Goal: Transaction & Acquisition: Obtain resource

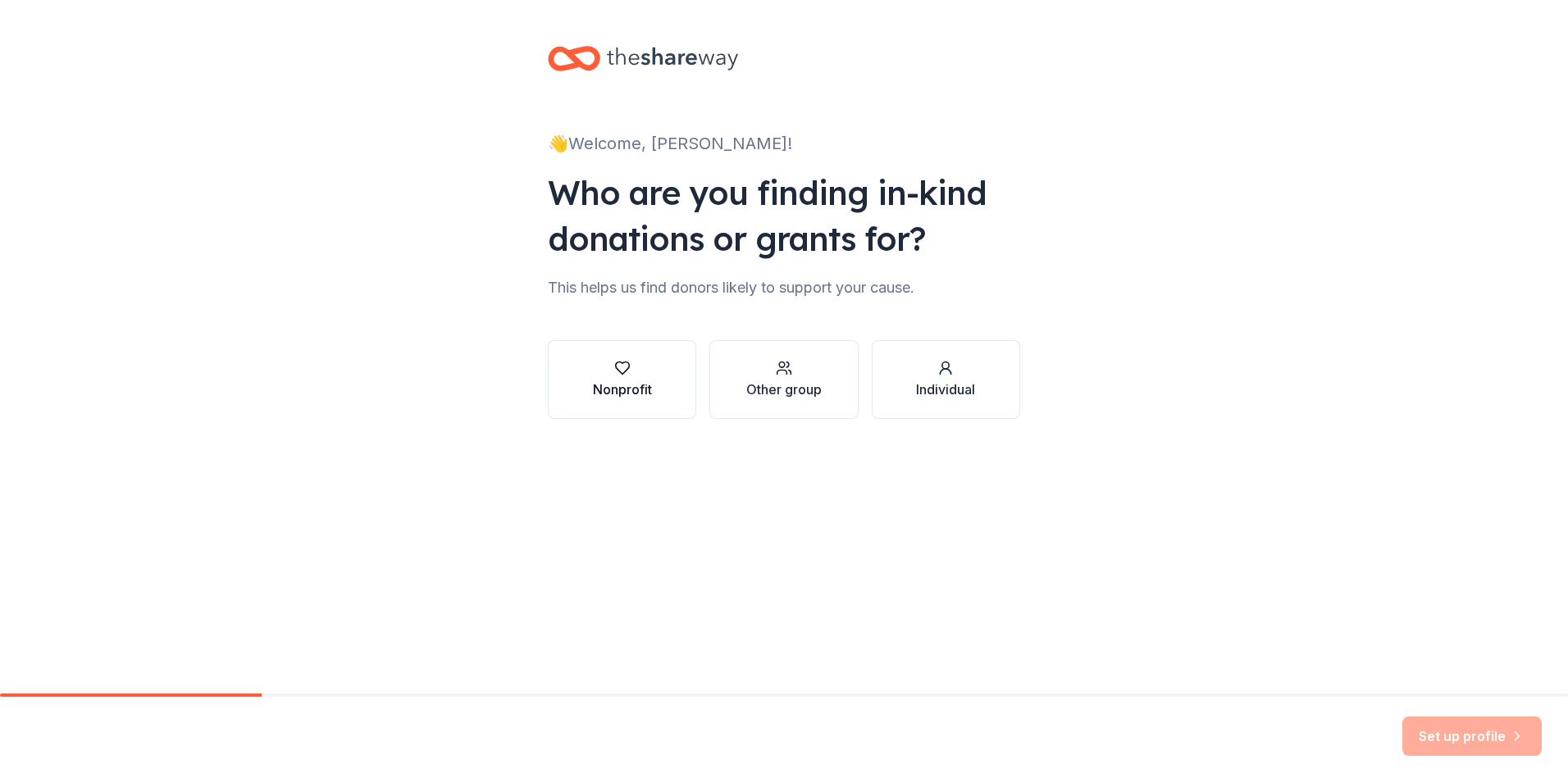
click at [619, 375] on icon "button" at bounding box center [623, 369] width 17 height 17
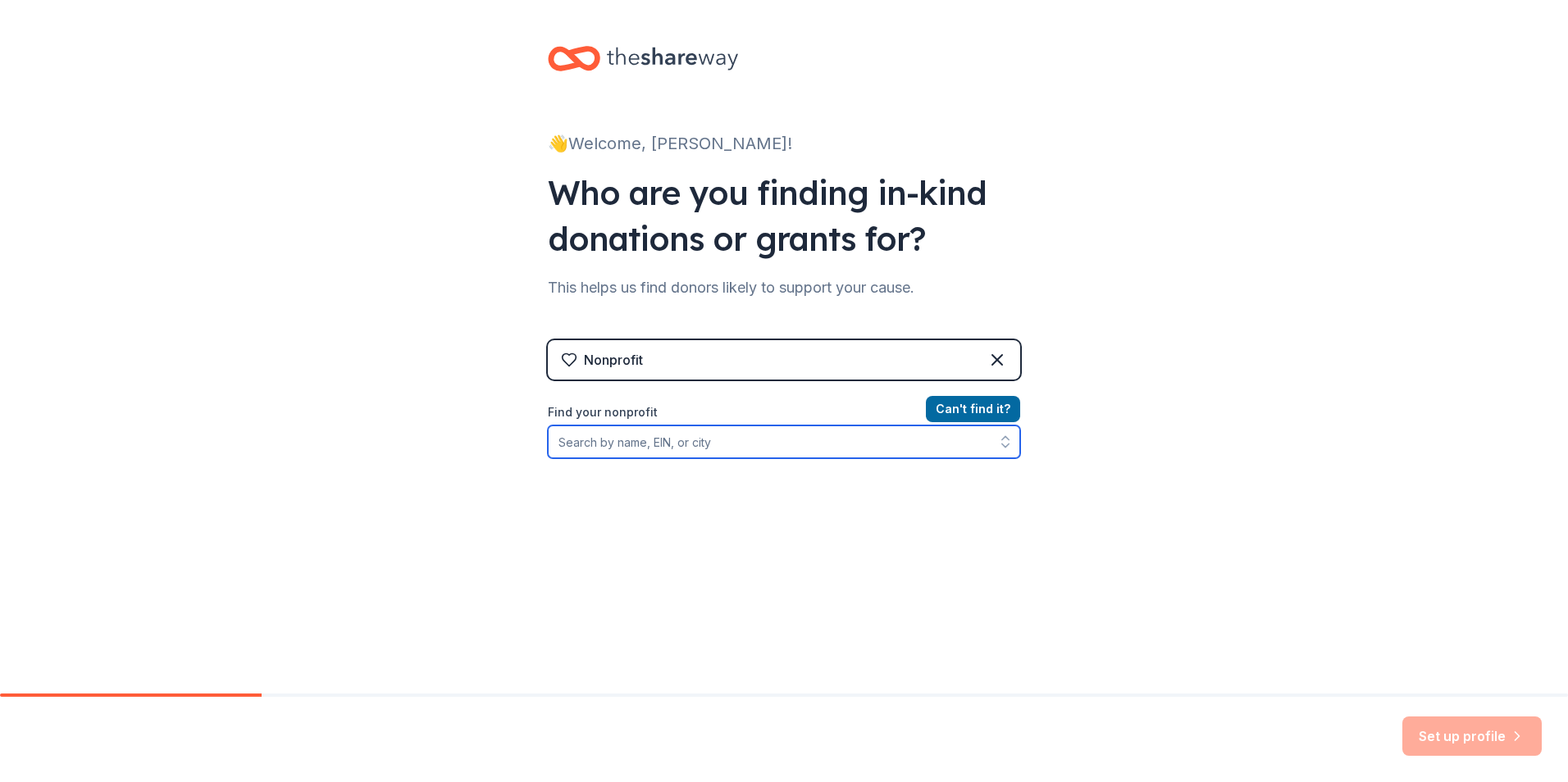
click at [562, 443] on input "Find your nonprofit" at bounding box center [784, 441] width 472 height 33
click at [998, 443] on icon "button" at bounding box center [1006, 442] width 17 height 17
click at [998, 435] on icon "button" at bounding box center [1006, 442] width 17 height 17
type input "[DEMOGRAPHIC_DATA] Veterans of America [US_STATE]"
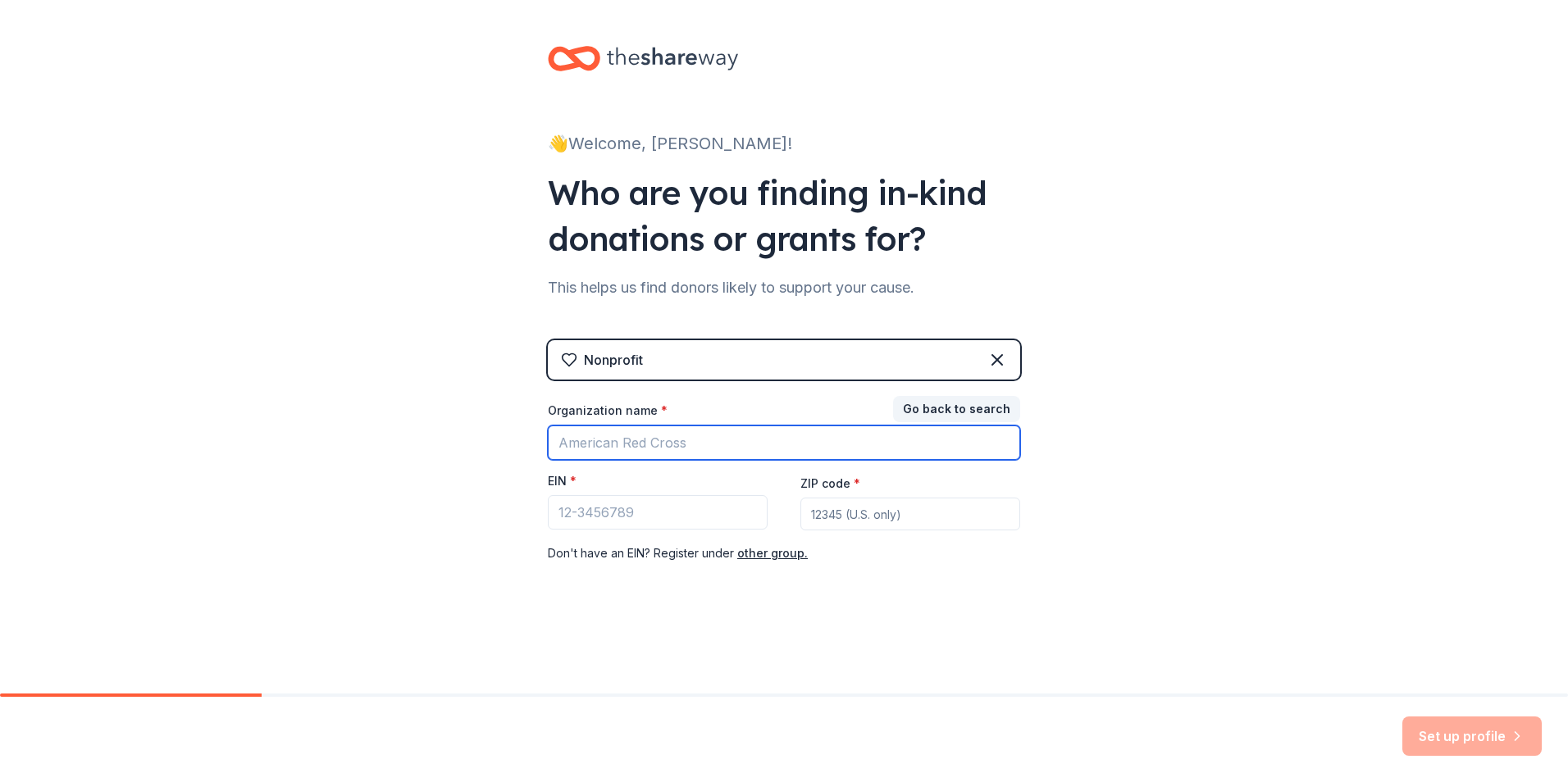
click at [697, 444] on input "Organization name *" at bounding box center [784, 442] width 472 height 35
type input "[DEMOGRAPHIC_DATA] Veterans of America"
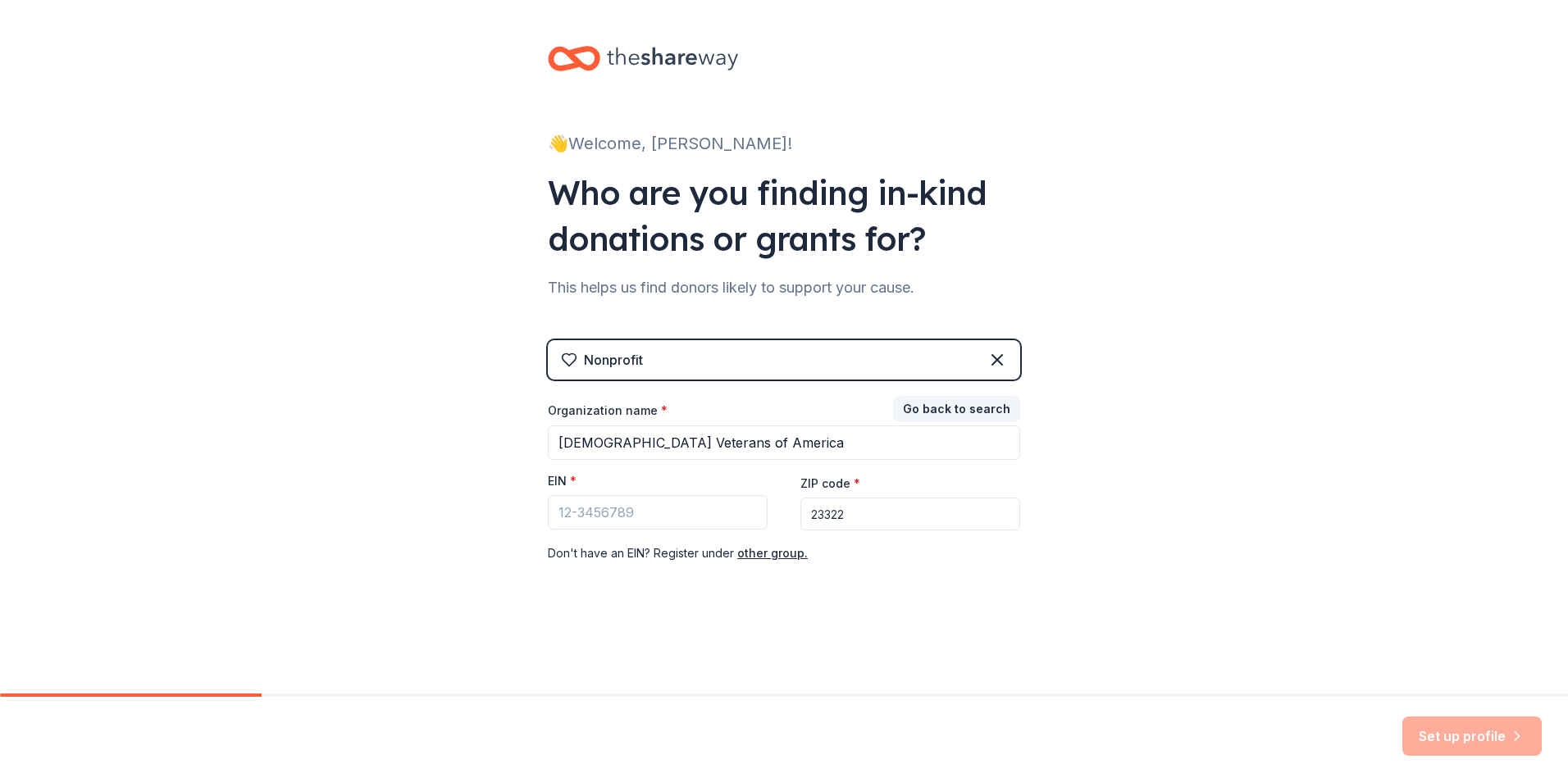
click at [847, 514] on input "23322" at bounding box center [911, 513] width 220 height 33
type input "23454"
click at [749, 556] on button "other group." at bounding box center [773, 553] width 71 height 20
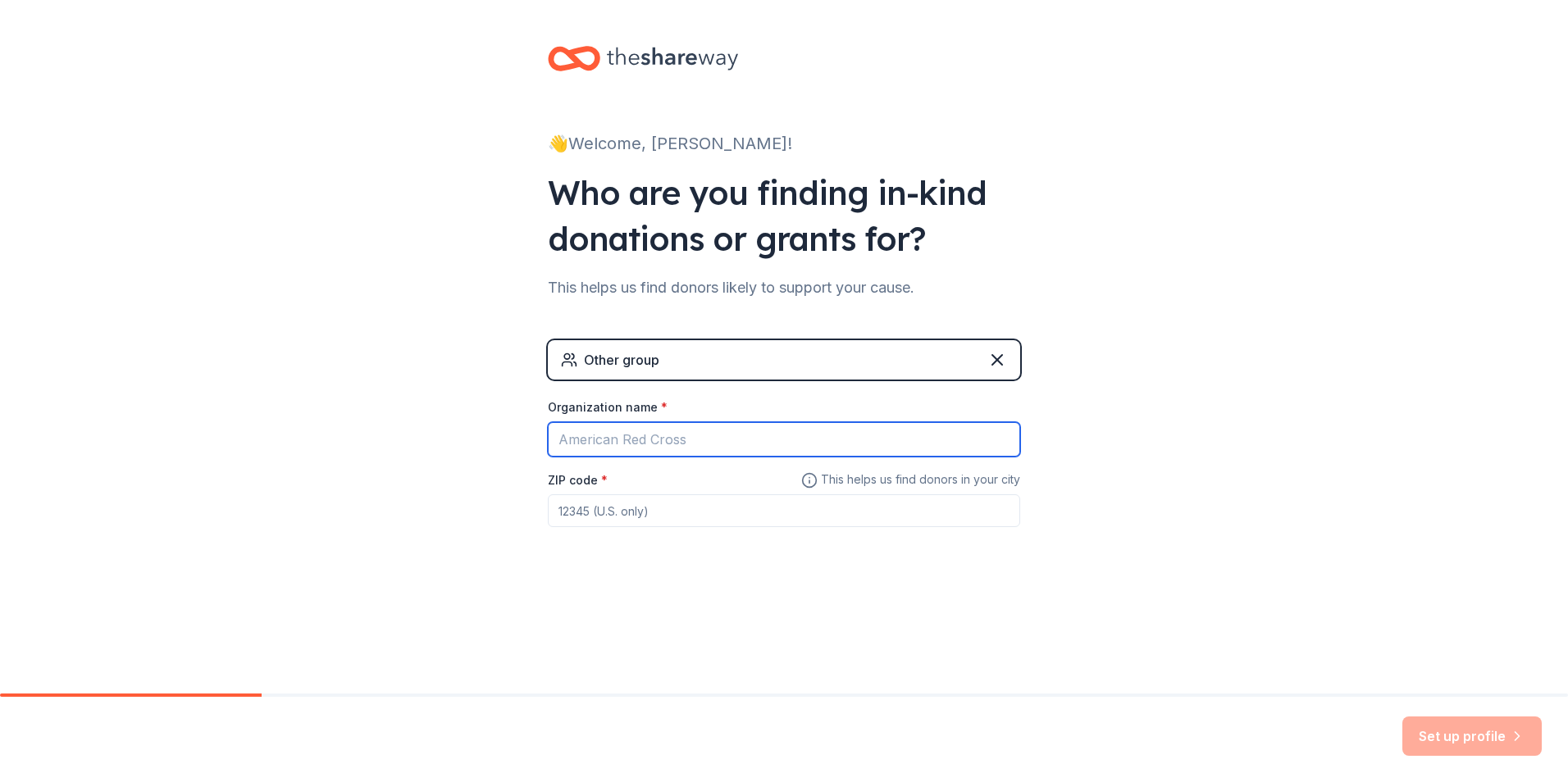
click at [692, 437] on input "Organization name *" at bounding box center [784, 440] width 472 height 35
type input "[DEMOGRAPHIC_DATA] Veterans of America Chapter 969"
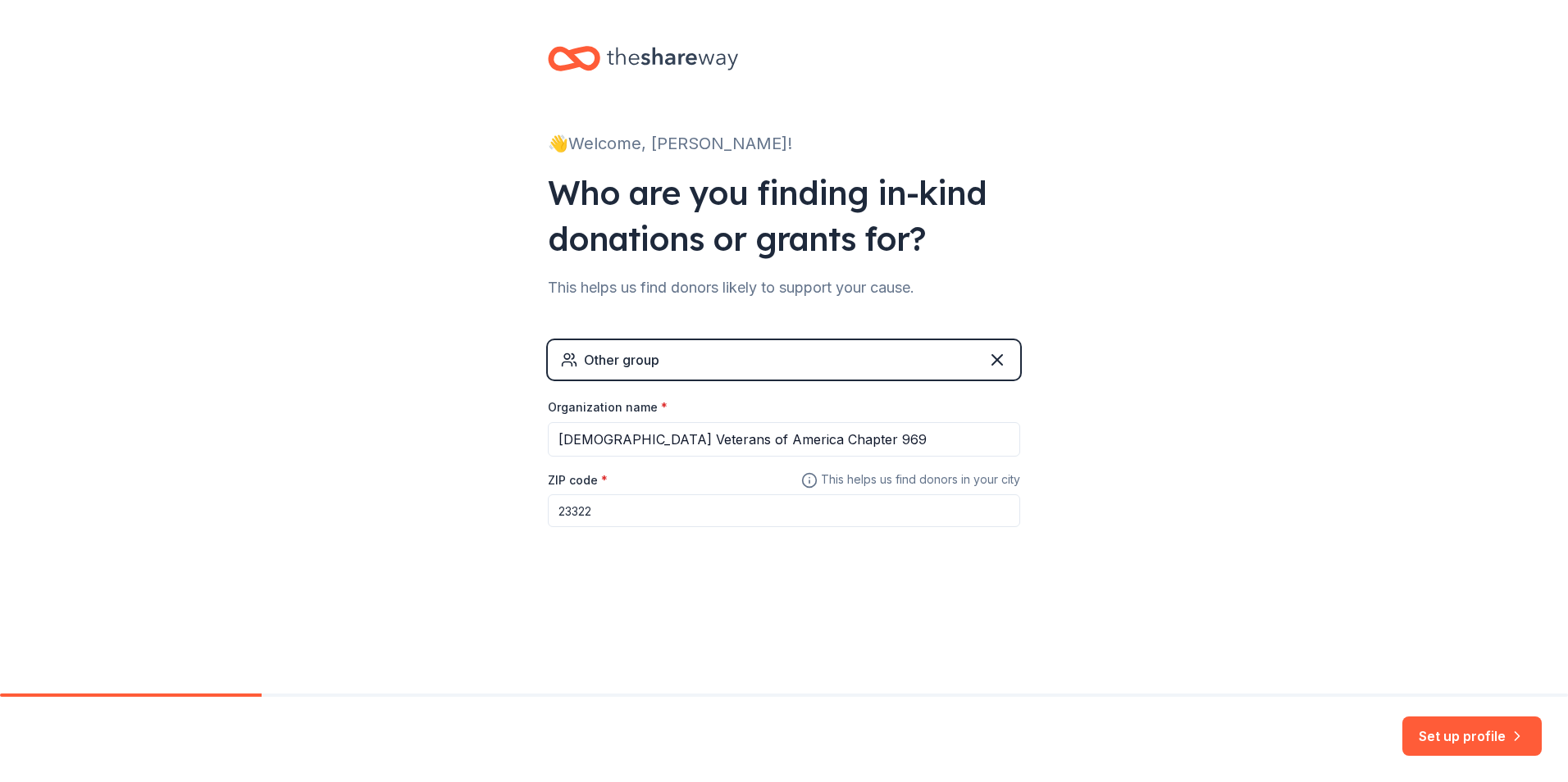
click at [594, 511] on input "23322" at bounding box center [784, 510] width 472 height 33
type input "23454"
click at [900, 593] on div "👋 Welcome, [PERSON_NAME]! Who are you finding in-kind donations or grants for? …" at bounding box center [784, 319] width 525 height 639
click at [1468, 733] on button "Set up profile" at bounding box center [1472, 736] width 139 height 39
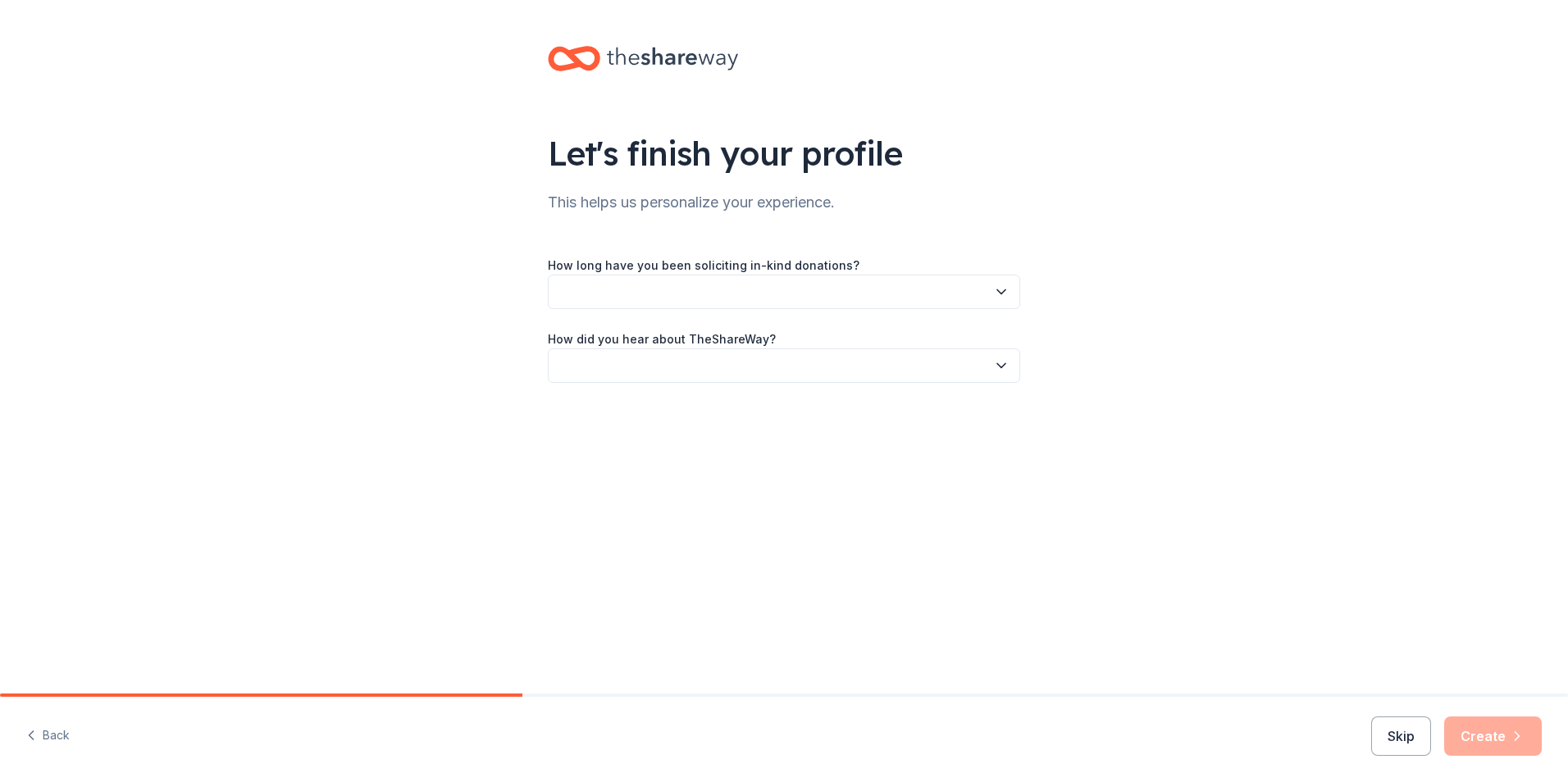
click at [1001, 292] on icon "button" at bounding box center [1001, 292] width 17 height 17
click at [610, 336] on div "This is my first time!" at bounding box center [618, 336] width 105 height 20
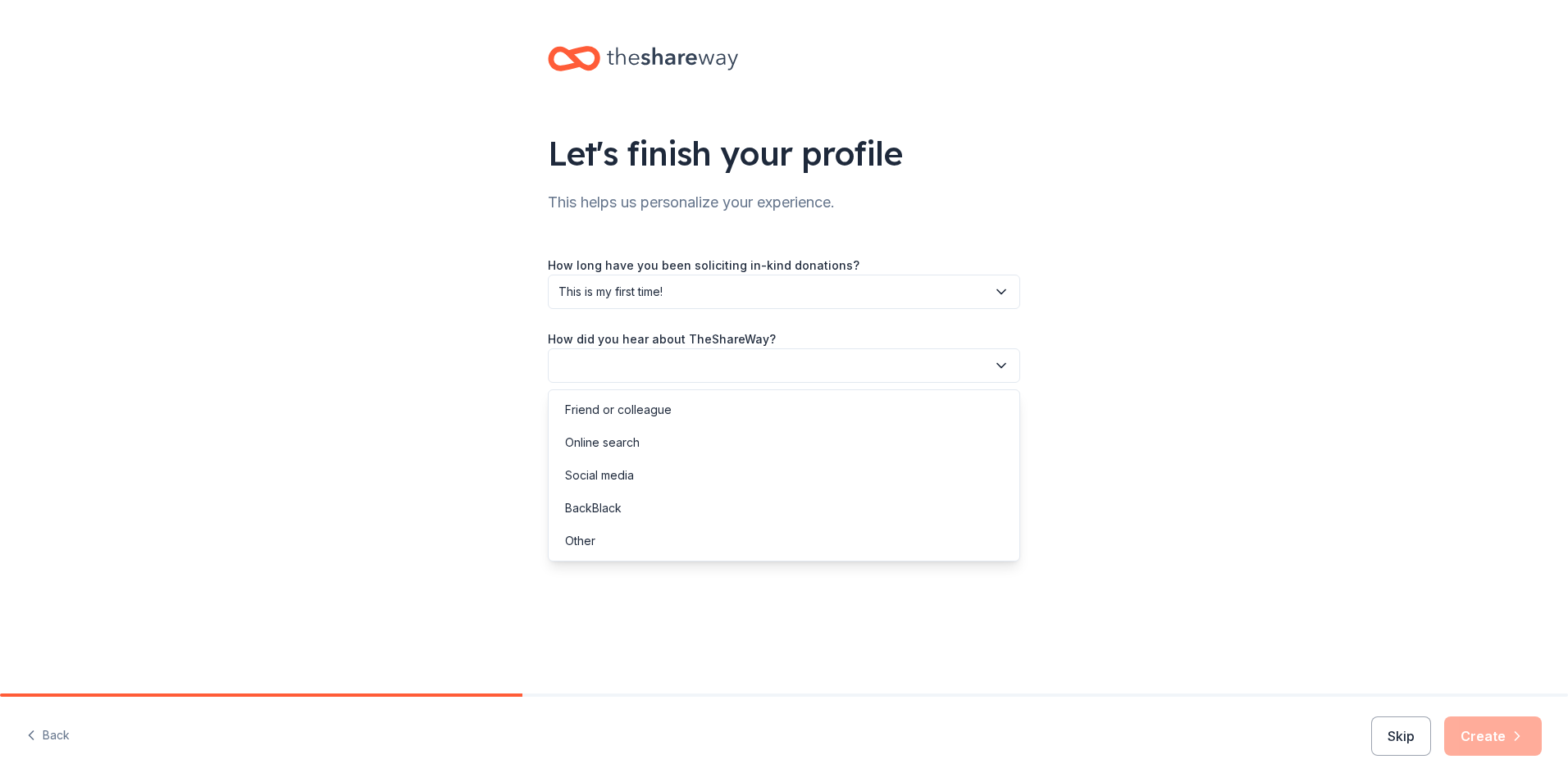
click at [1001, 364] on icon "button" at bounding box center [1001, 366] width 17 height 17
click at [603, 441] on div "Online search" at bounding box center [603, 442] width 75 height 20
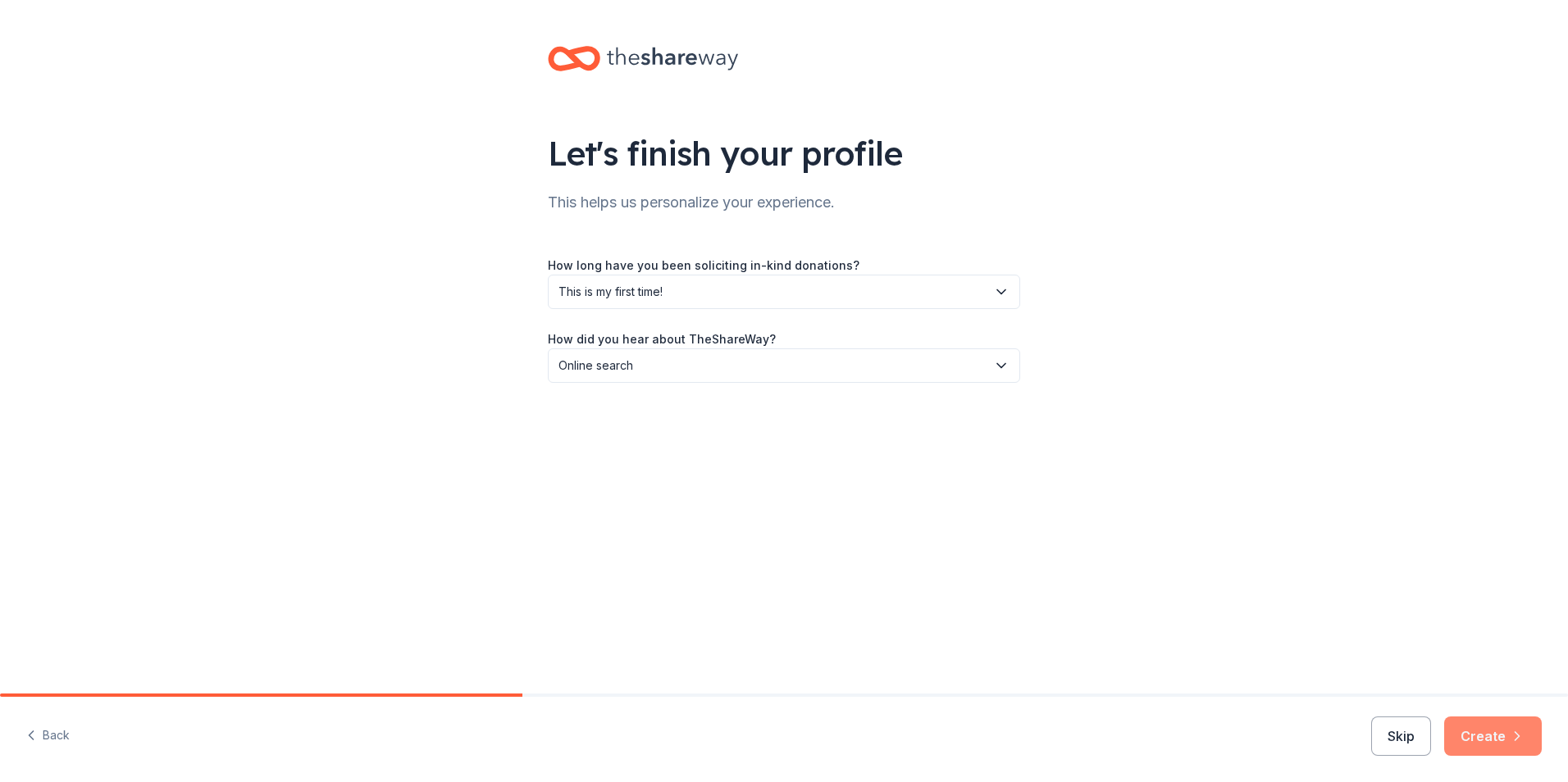
click at [1491, 732] on button "Create" at bounding box center [1493, 736] width 98 height 39
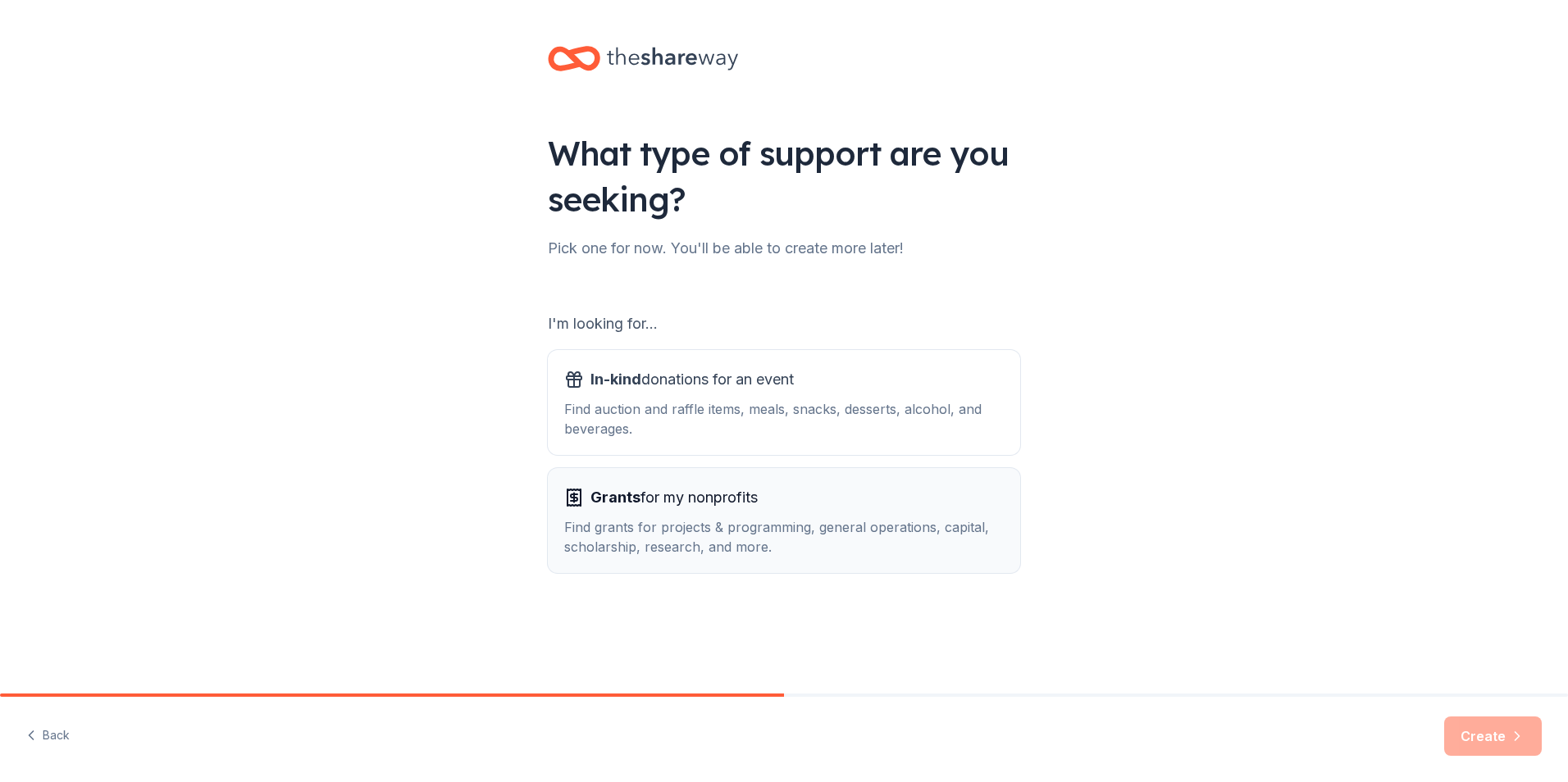
click at [626, 510] on span "Grants for my nonprofits" at bounding box center [674, 497] width 167 height 26
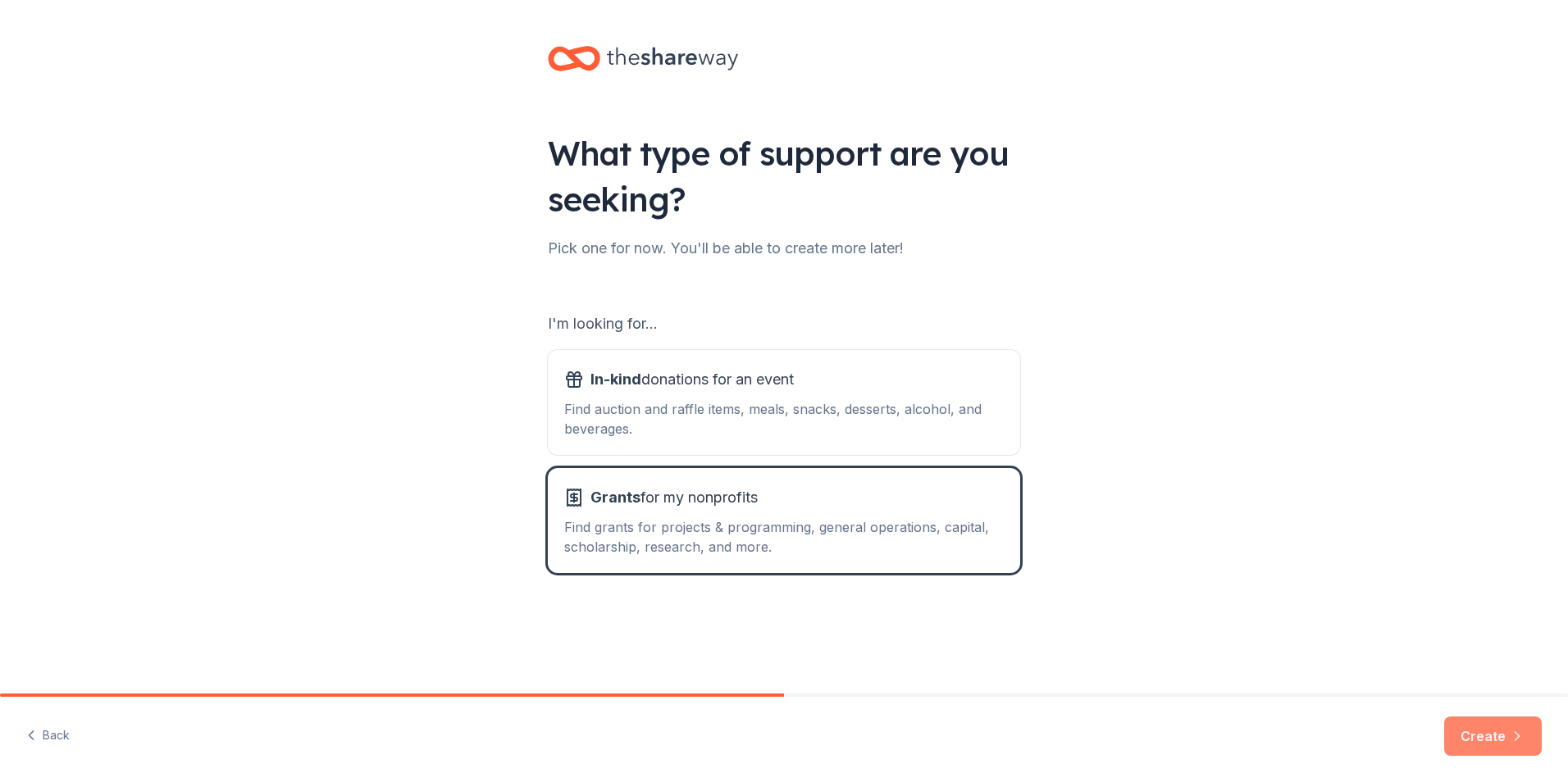
click at [1476, 735] on button "Create" at bounding box center [1493, 736] width 98 height 39
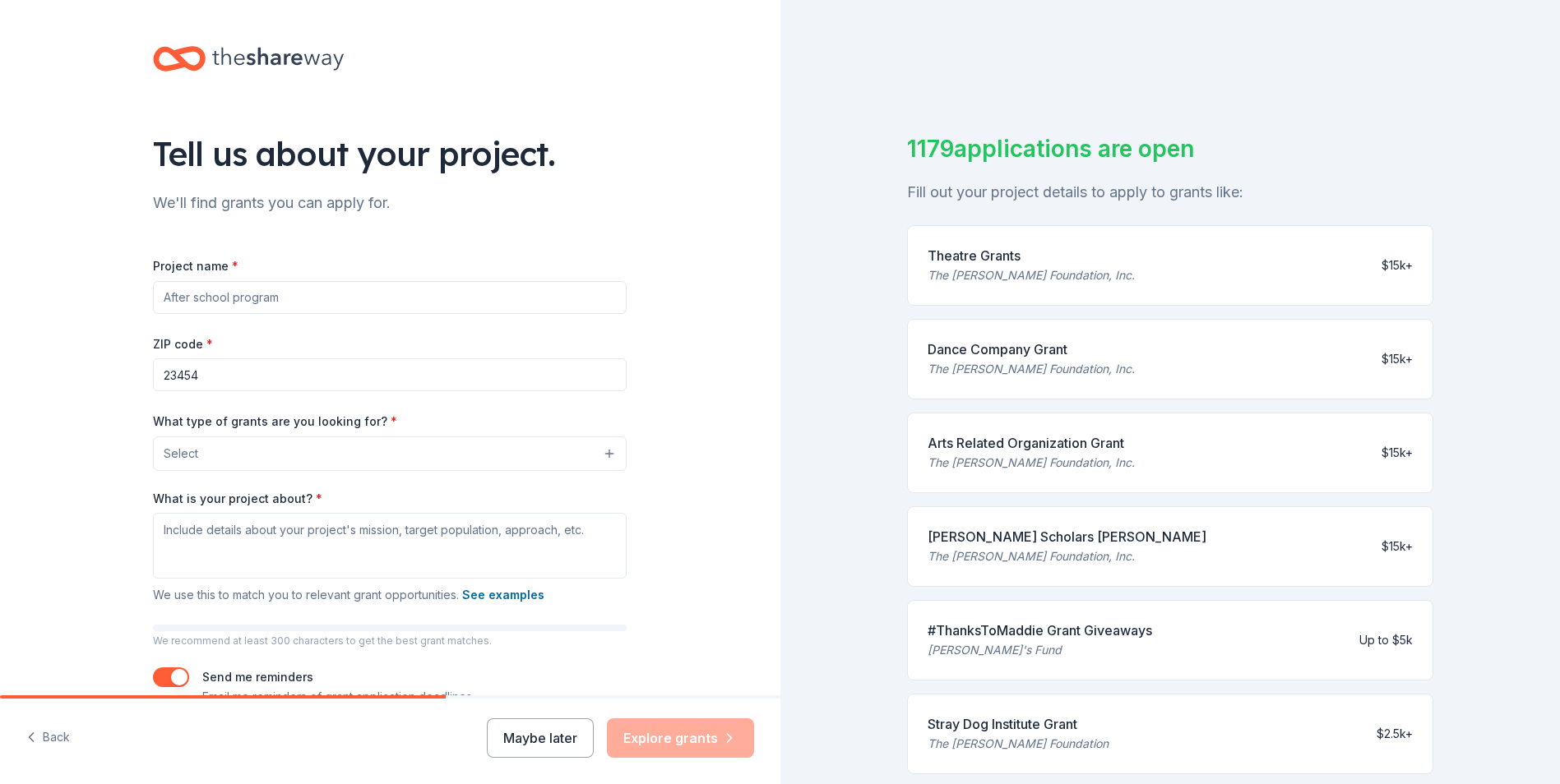
drag, startPoint x: 275, startPoint y: 294, endPoint x: 198, endPoint y: 307, distance: 78.1
click at [198, 307] on input "Project name *" at bounding box center [389, 298] width 474 height 33
type input "[DEMOGRAPHIC_DATA] Veterans of America"
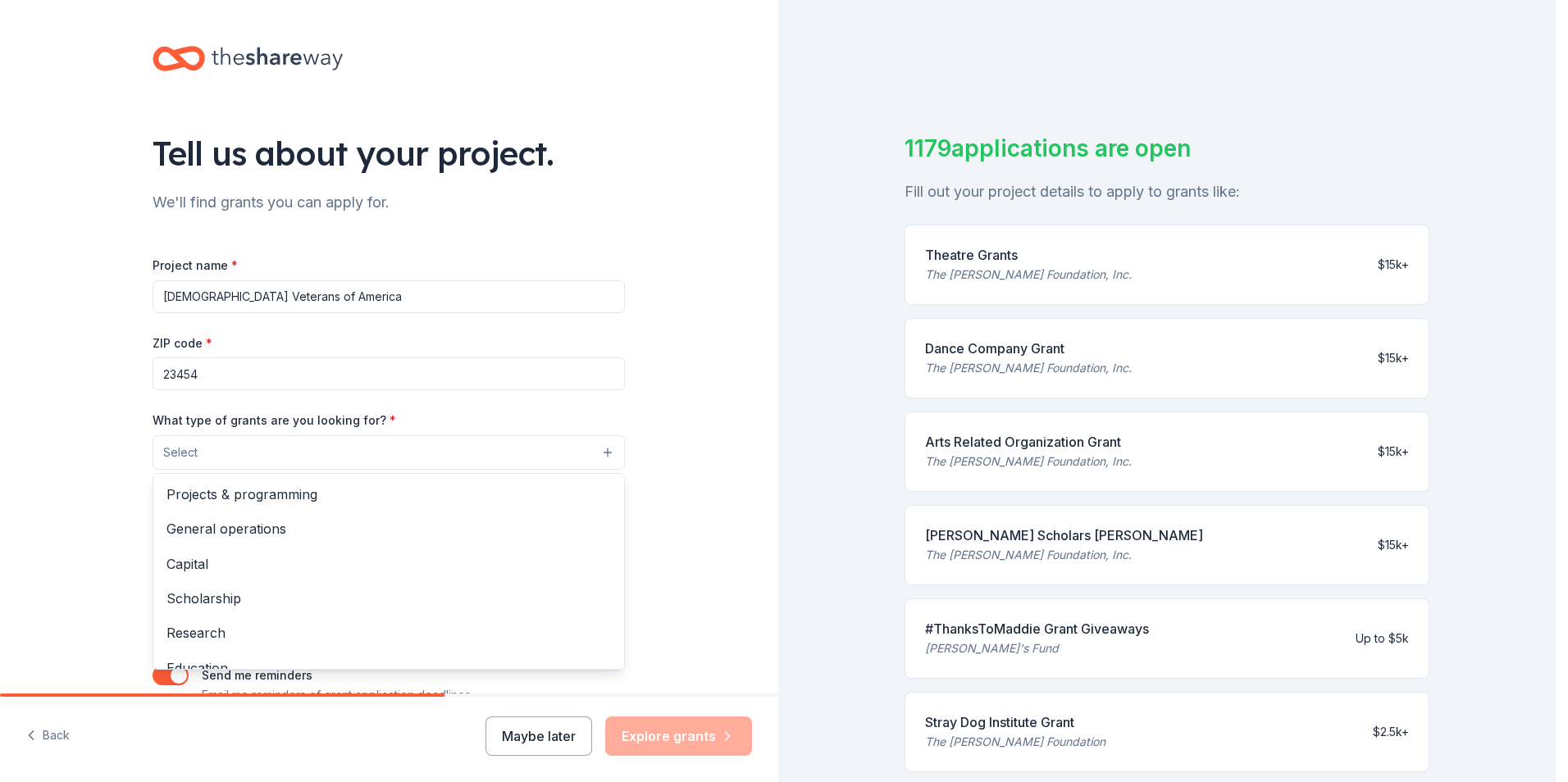
click at [599, 452] on button "Select" at bounding box center [388, 453] width 472 height 35
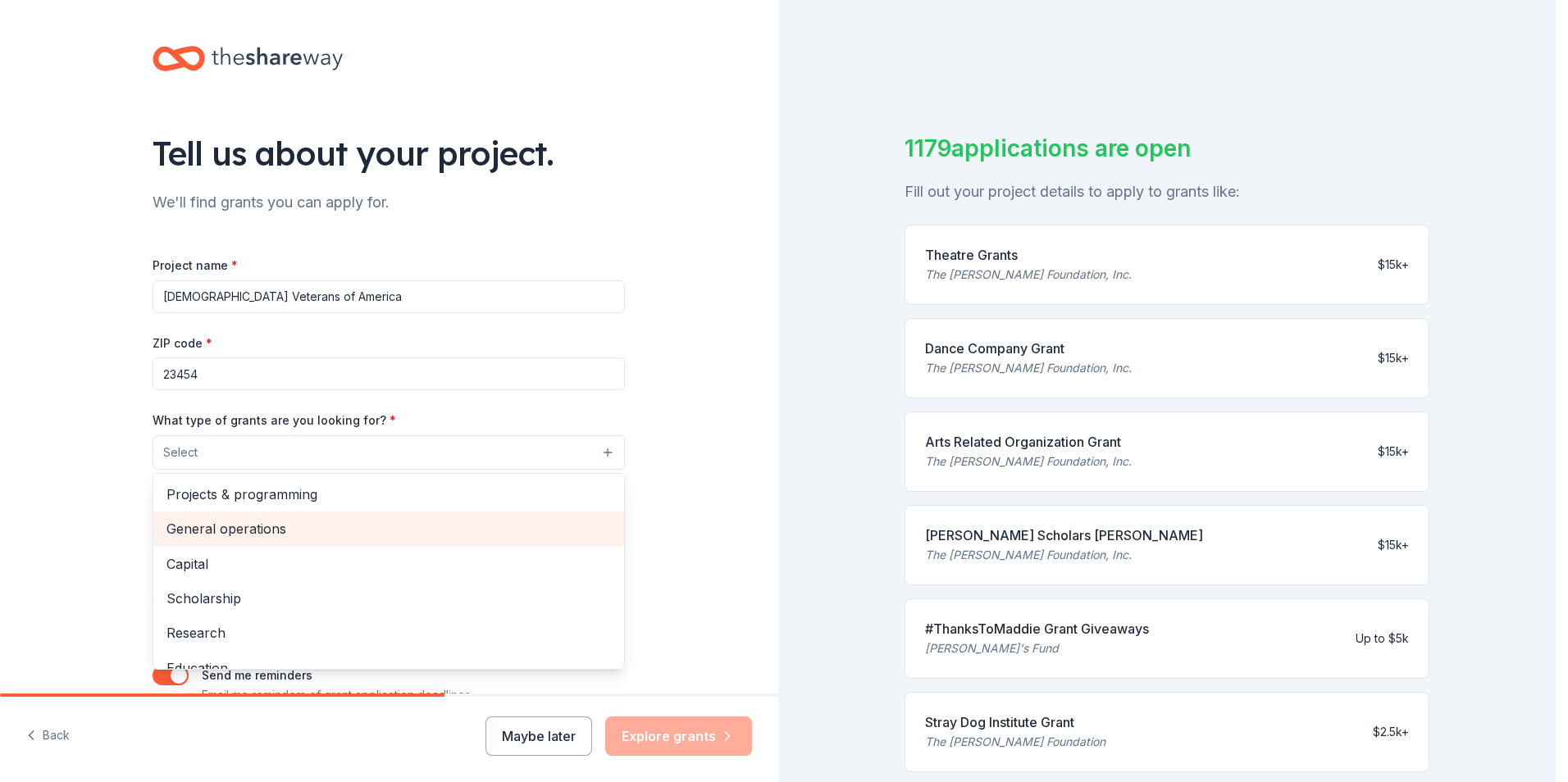
click at [237, 524] on span "General operations" at bounding box center [388, 528] width 444 height 21
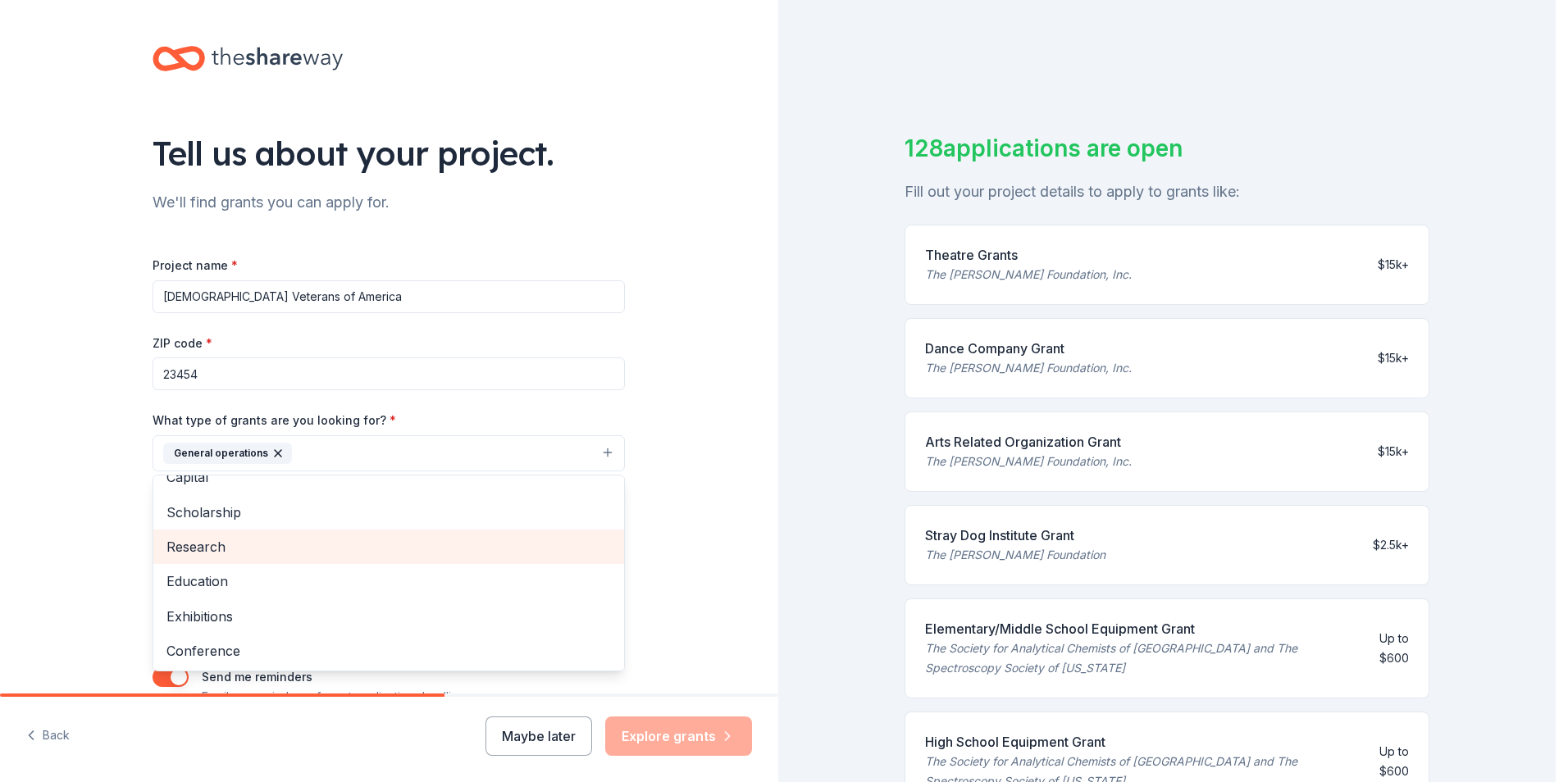
scroll to position [82, 0]
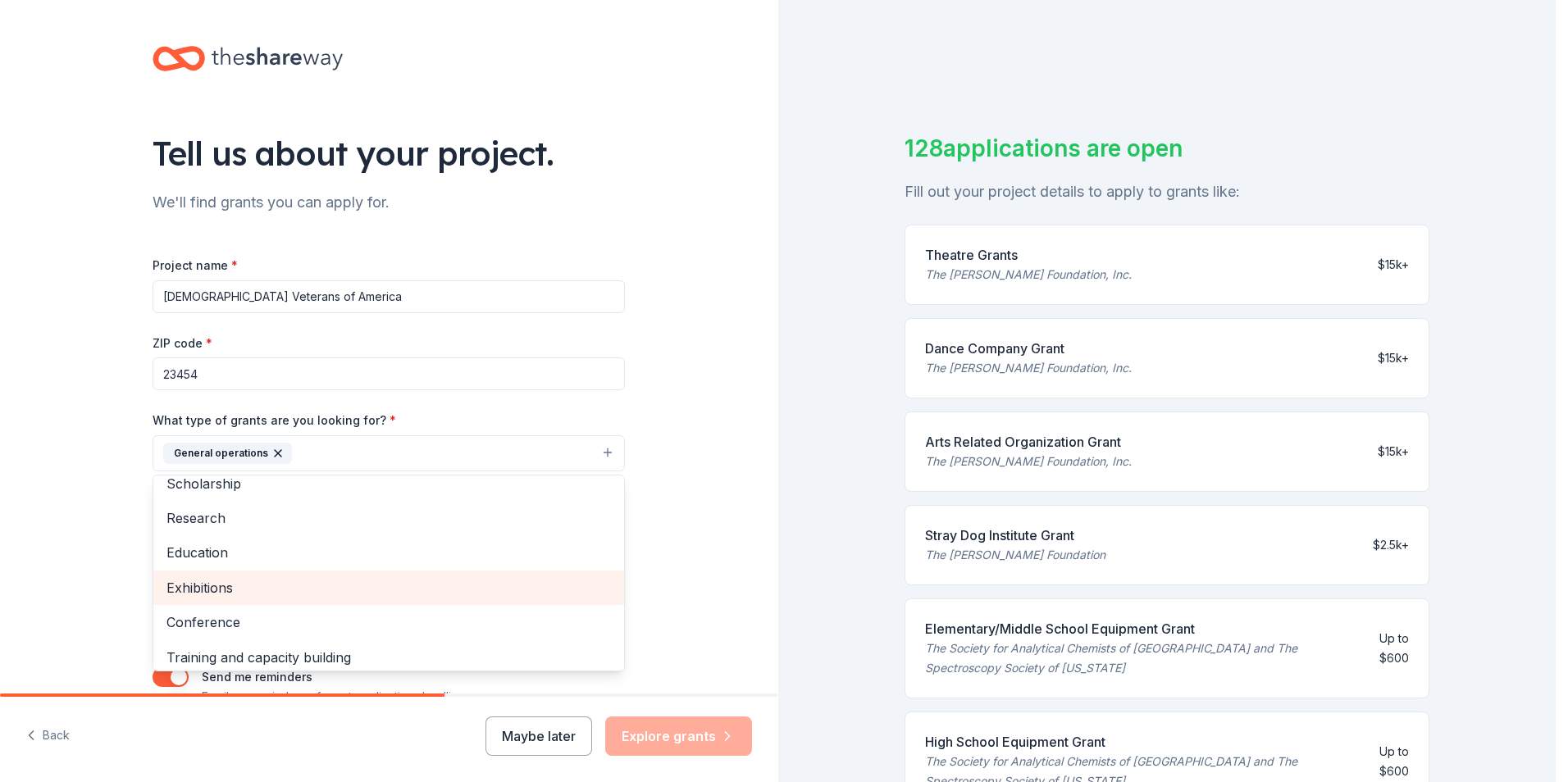
click at [197, 585] on span "Exhibitions" at bounding box center [388, 588] width 444 height 21
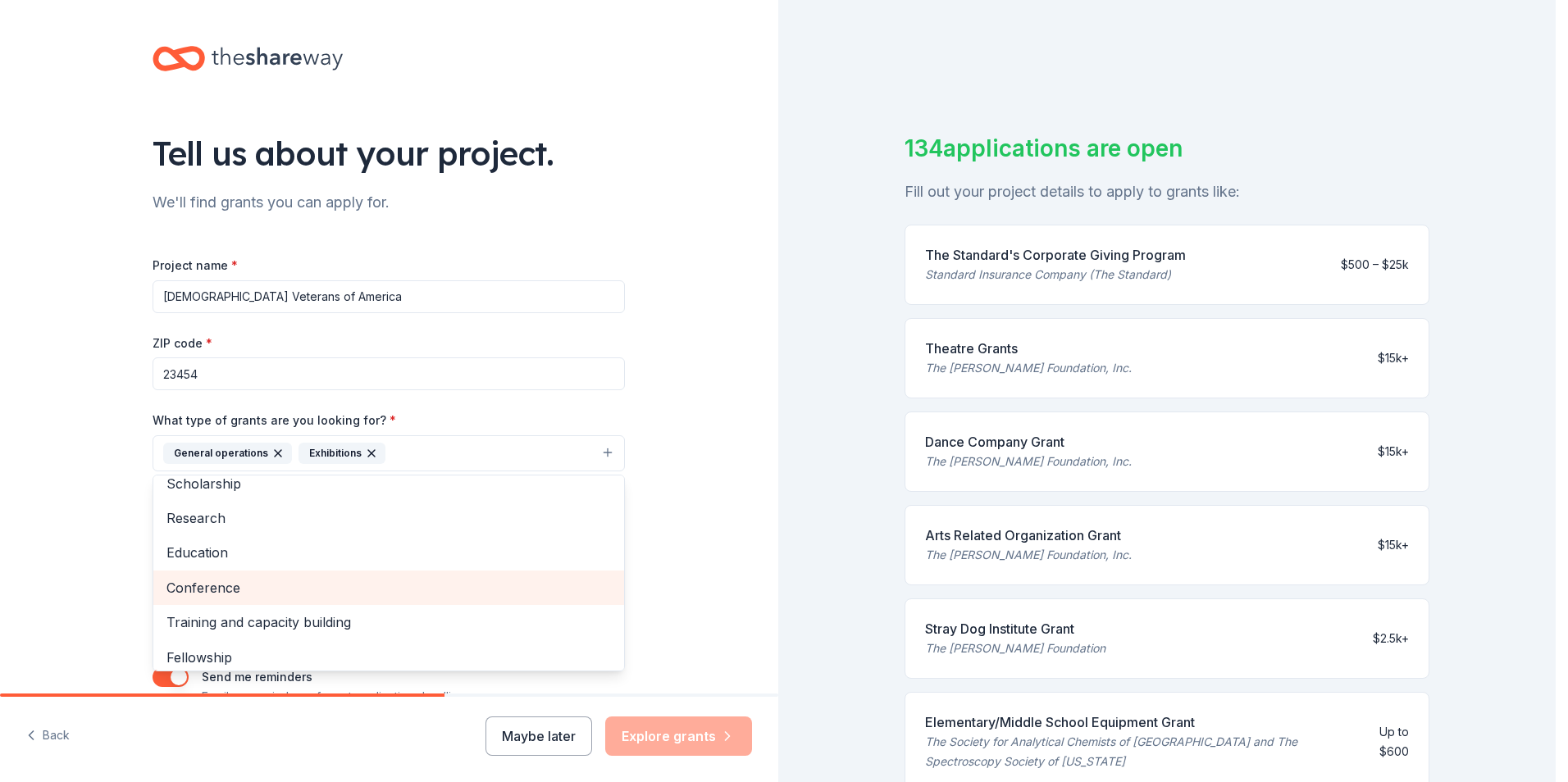
scroll to position [124, 0]
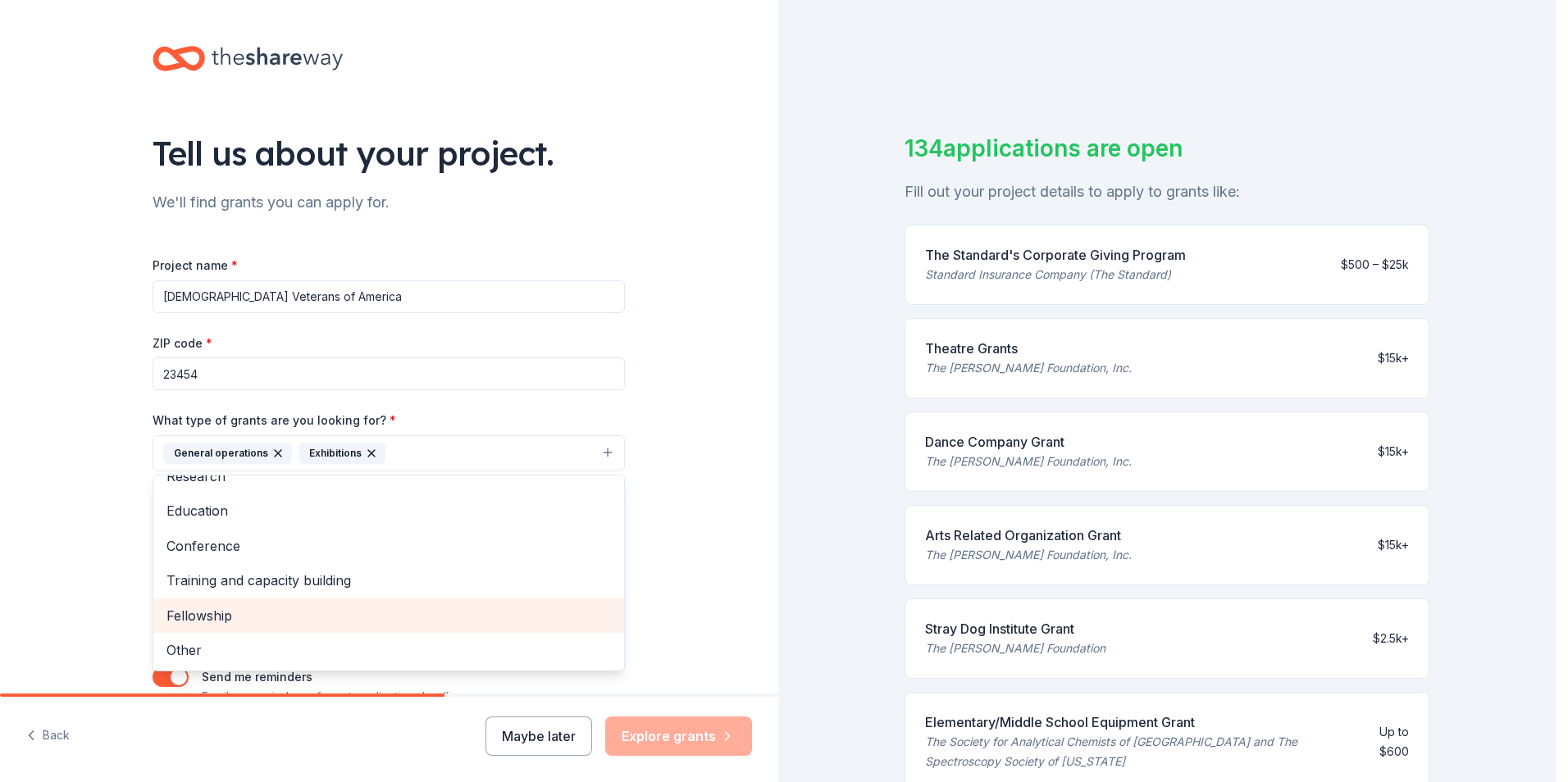
click at [188, 616] on span "Fellowship" at bounding box center [388, 616] width 444 height 21
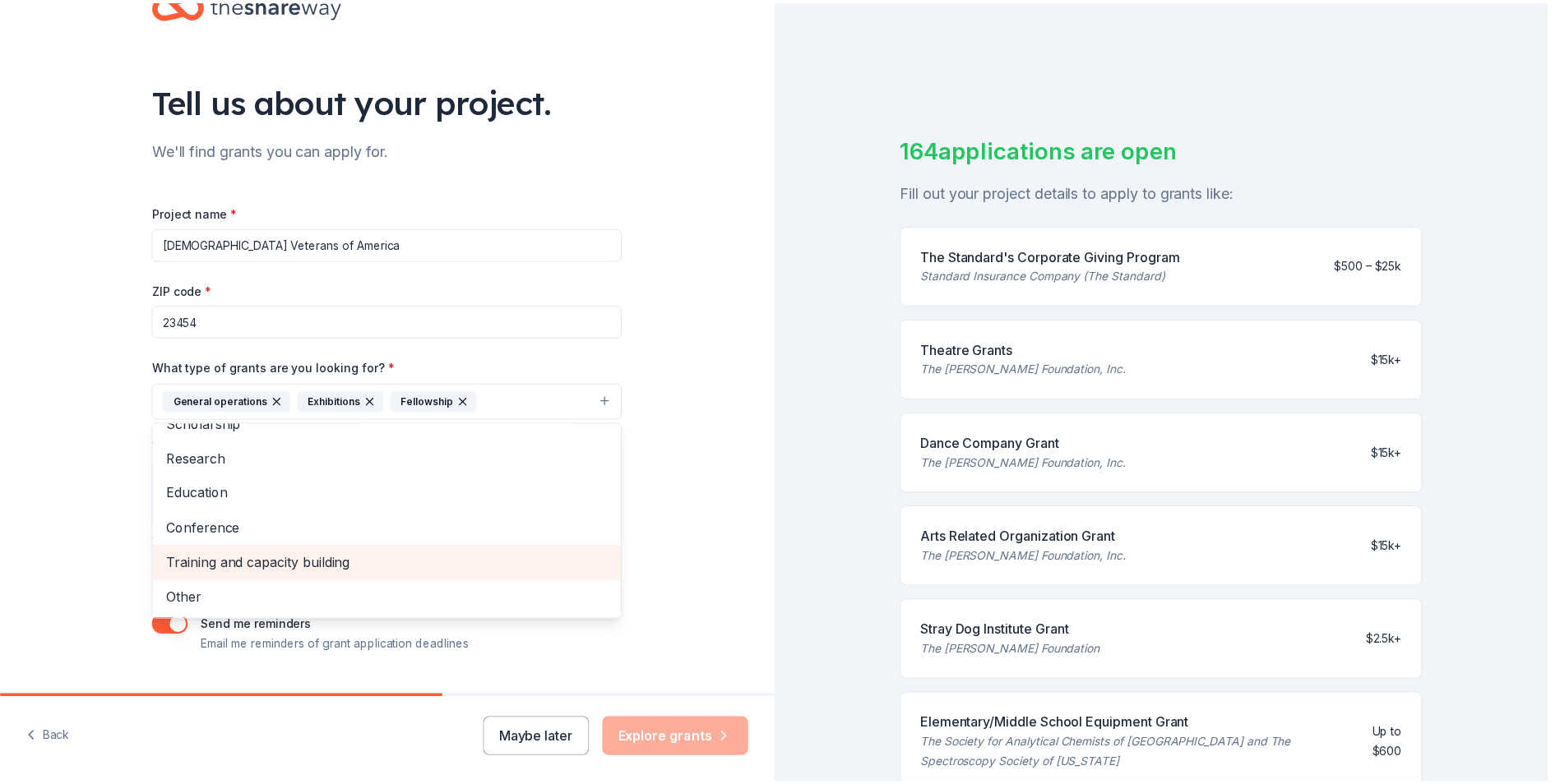
scroll to position [82, 0]
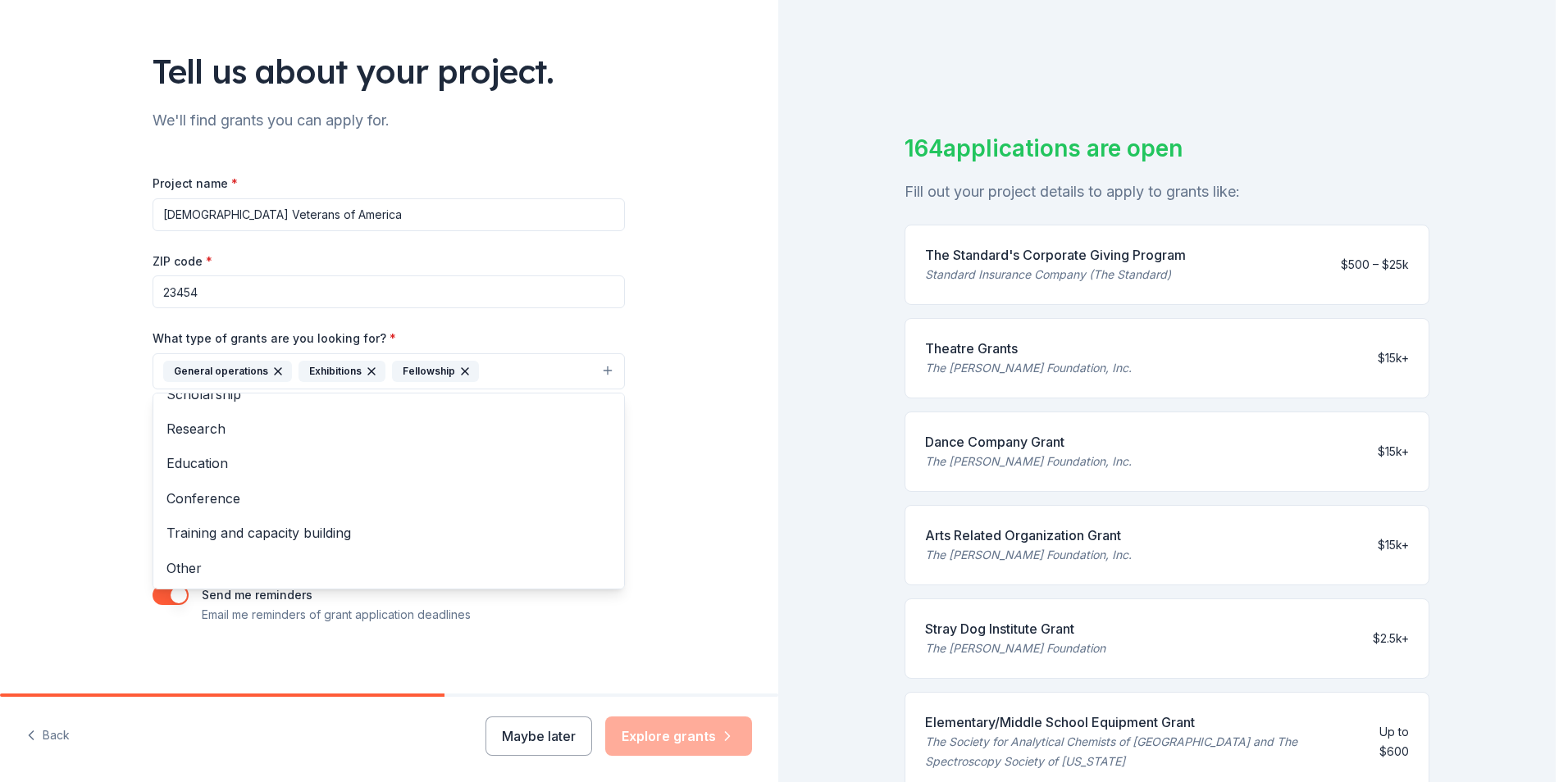
click at [666, 559] on div "Tell us about your project. We'll find grants you can apply for. Project name *…" at bounding box center [389, 311] width 778 height 786
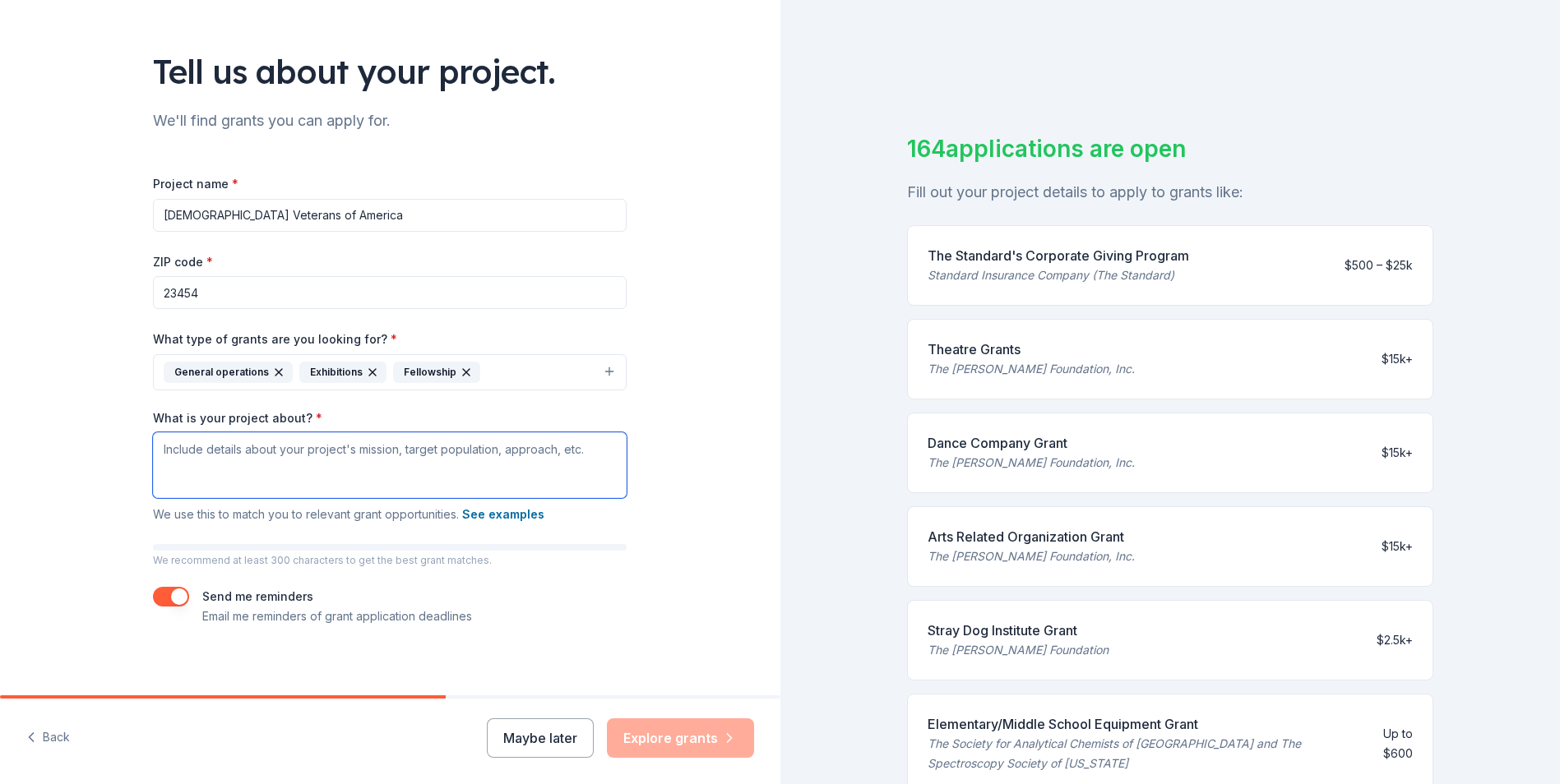
click at [156, 470] on textarea "What is your project about? *" at bounding box center [389, 465] width 474 height 65
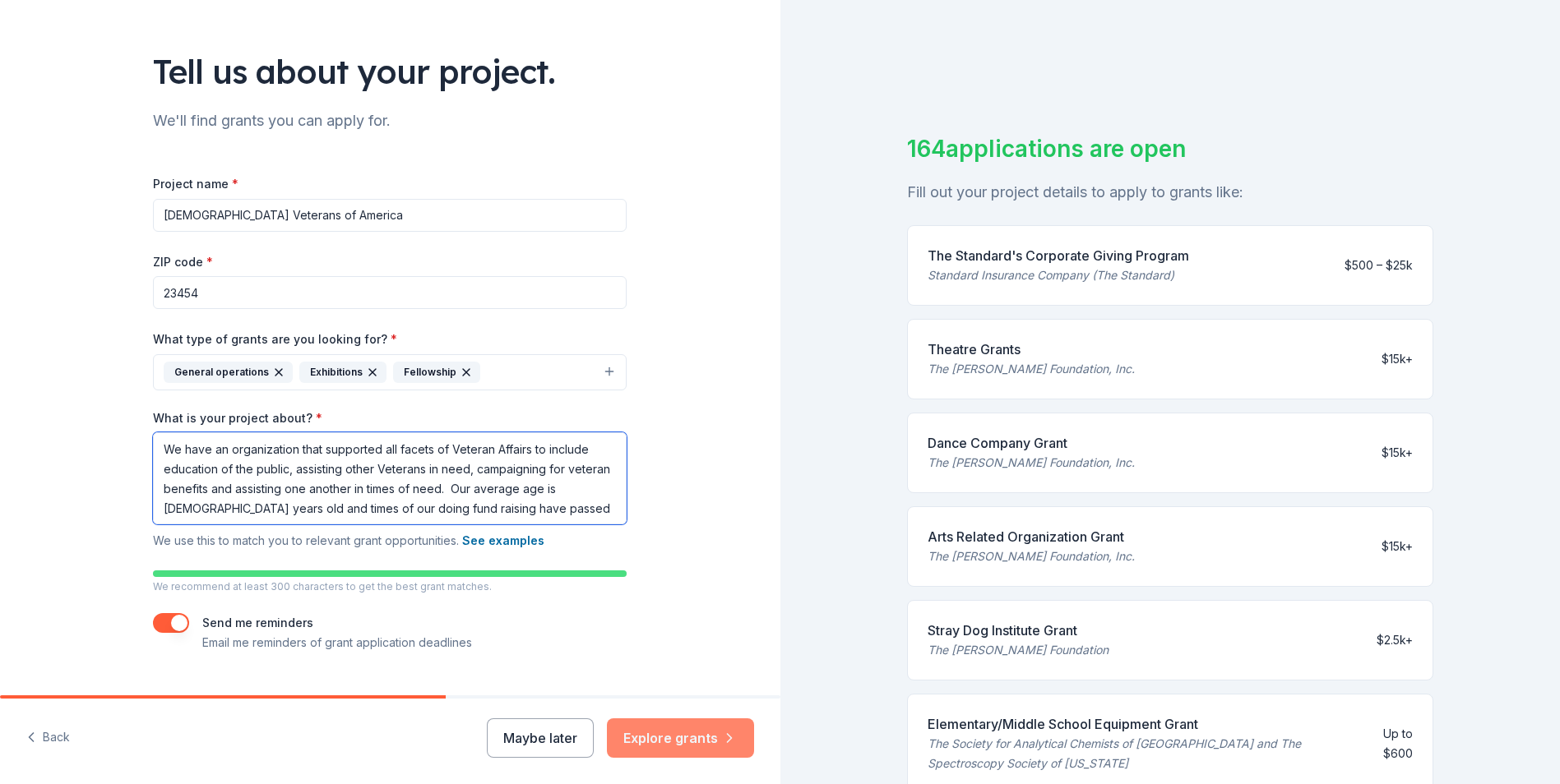
type textarea "We have an organization that supported all facets of Veteran Affairs to include…"
click at [671, 732] on button "Explore grants" at bounding box center [680, 738] width 147 height 39
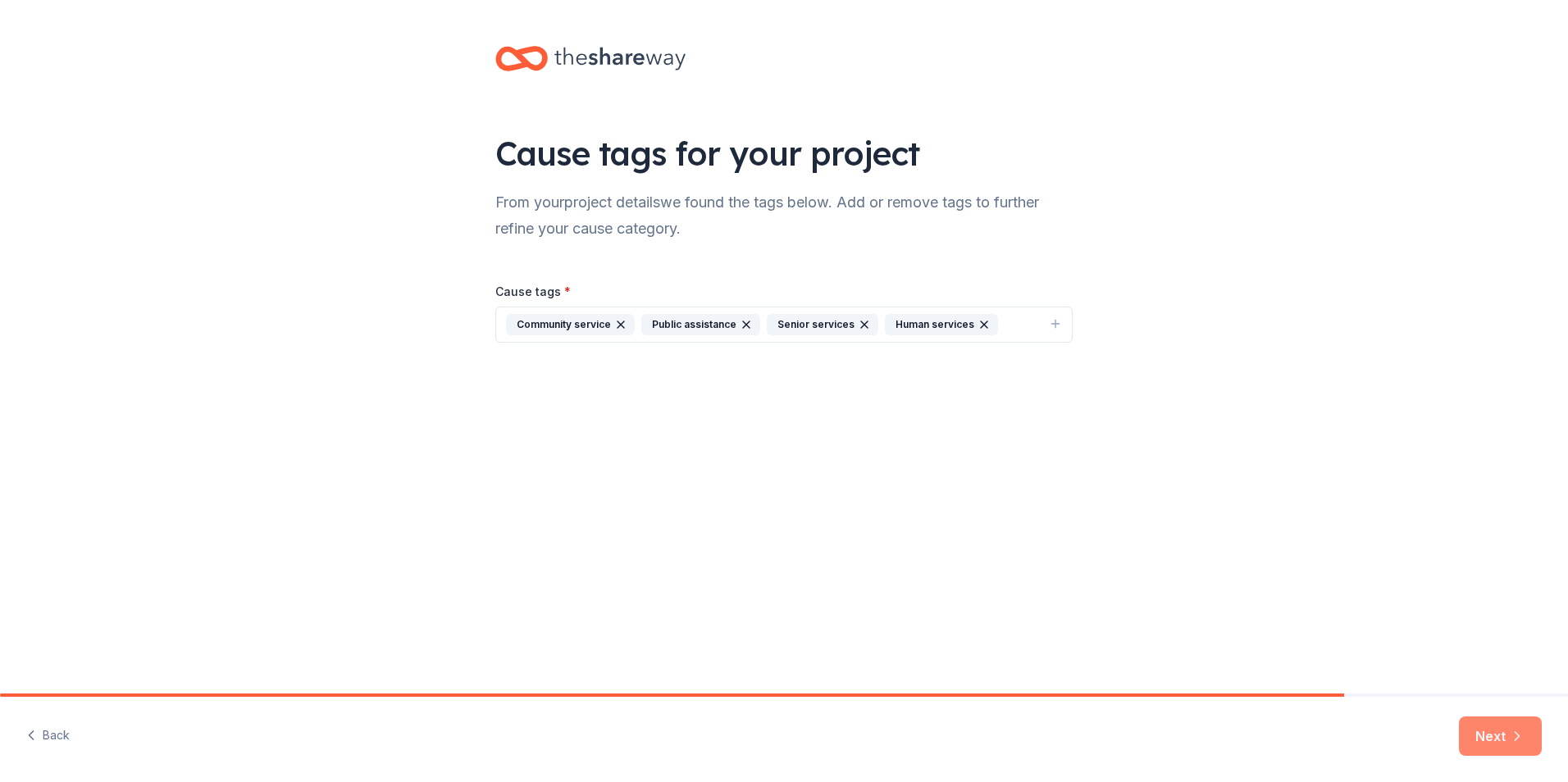
click at [1497, 735] on button "Next" at bounding box center [1501, 736] width 83 height 39
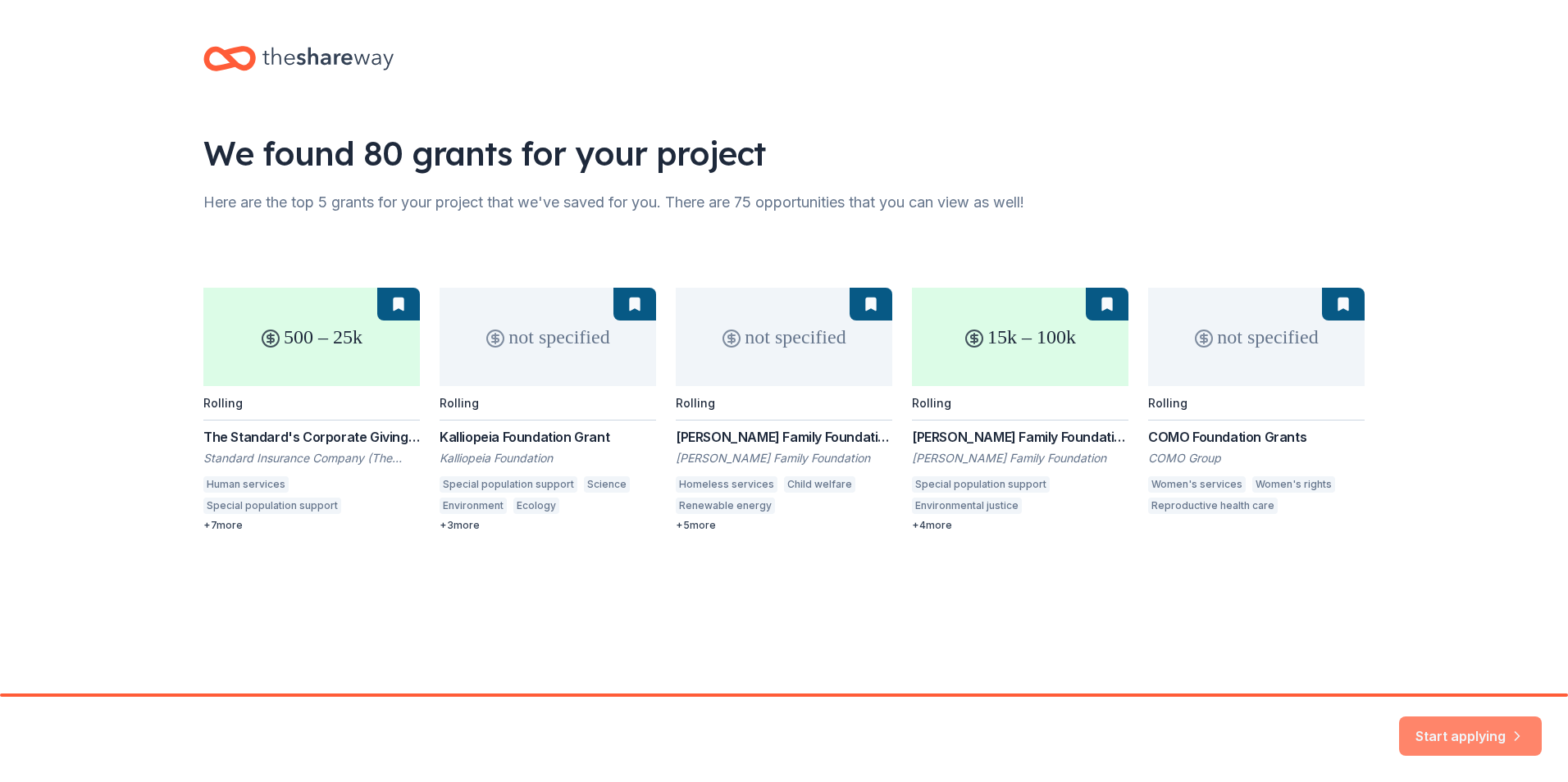
click at [1479, 729] on button "Start applying" at bounding box center [1470, 729] width 143 height 39
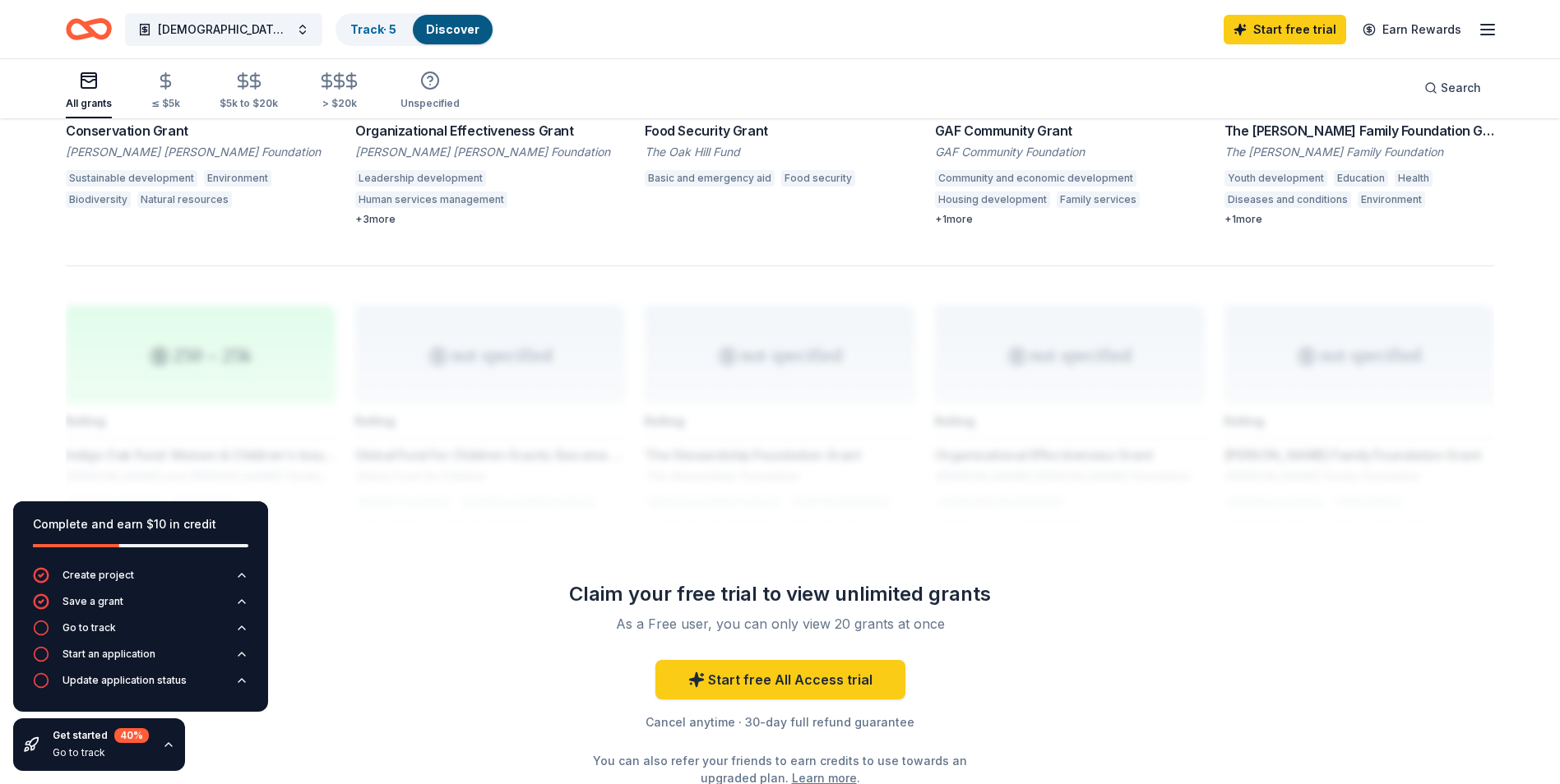
scroll to position [1233, 0]
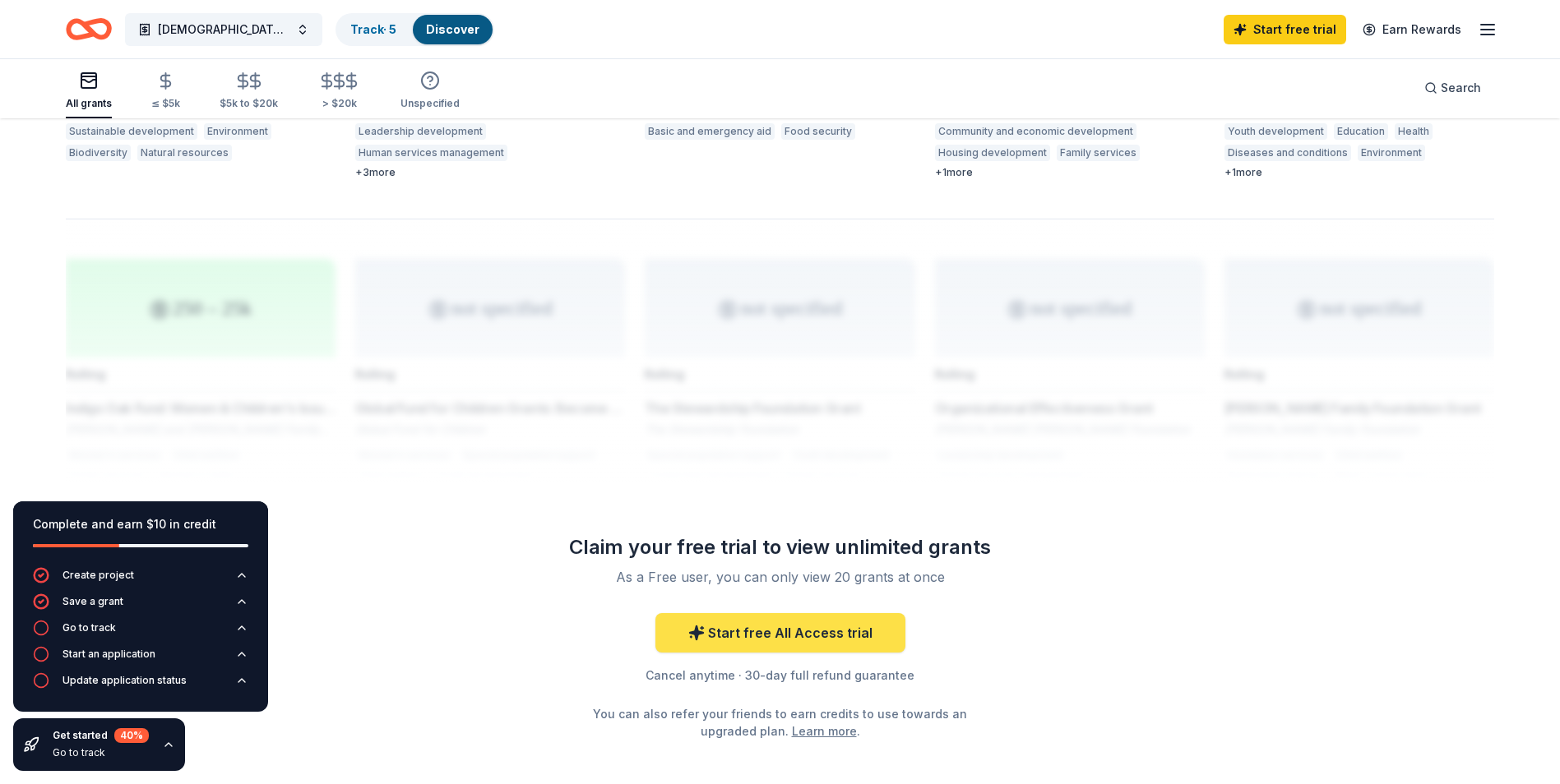
click at [790, 614] on link "Start free All Access trial" at bounding box center [780, 633] width 250 height 39
click at [795, 614] on link "Start free All Access trial" at bounding box center [780, 633] width 250 height 39
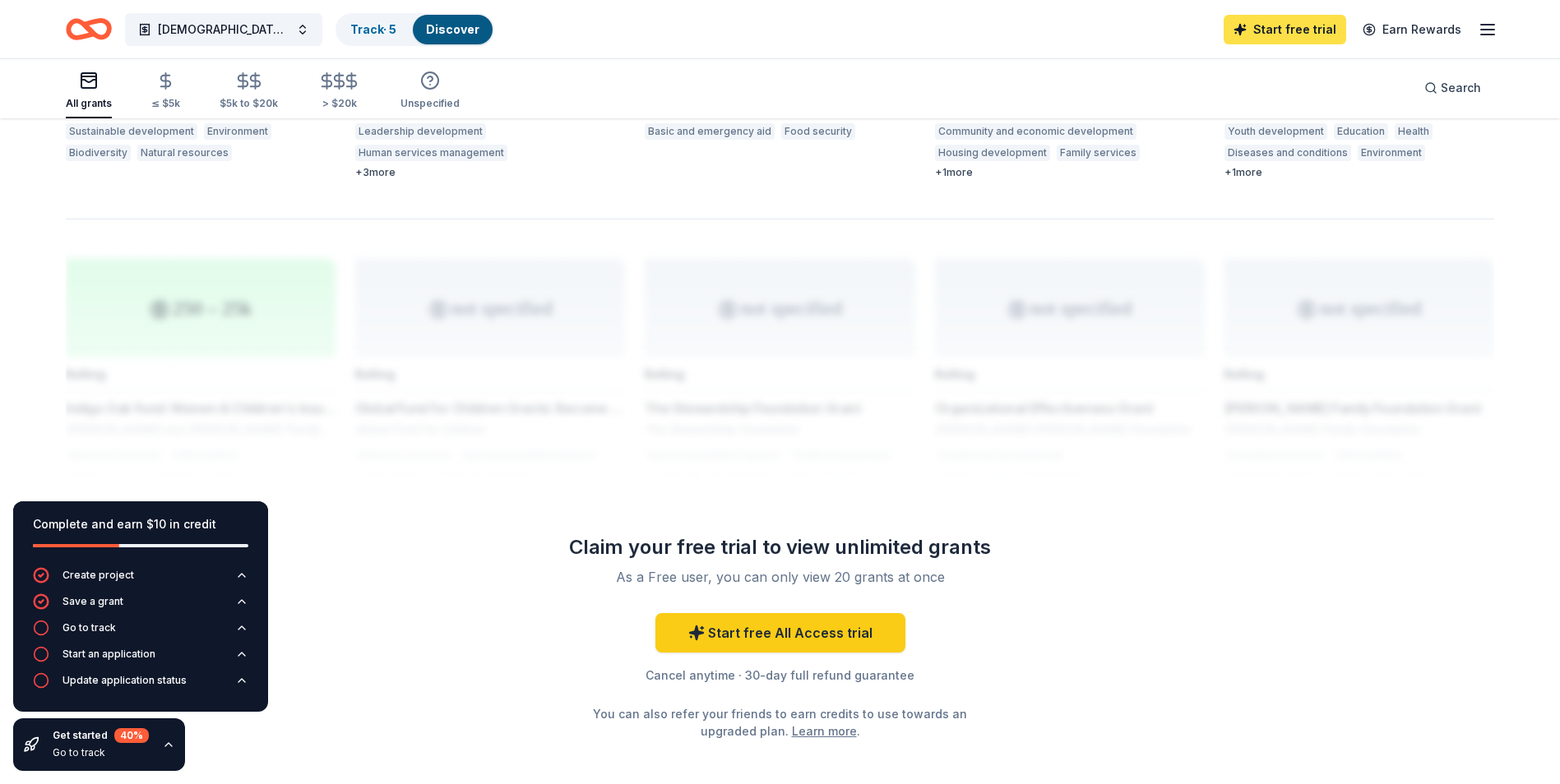
click at [1279, 24] on link "Start free trial" at bounding box center [1285, 30] width 123 height 30
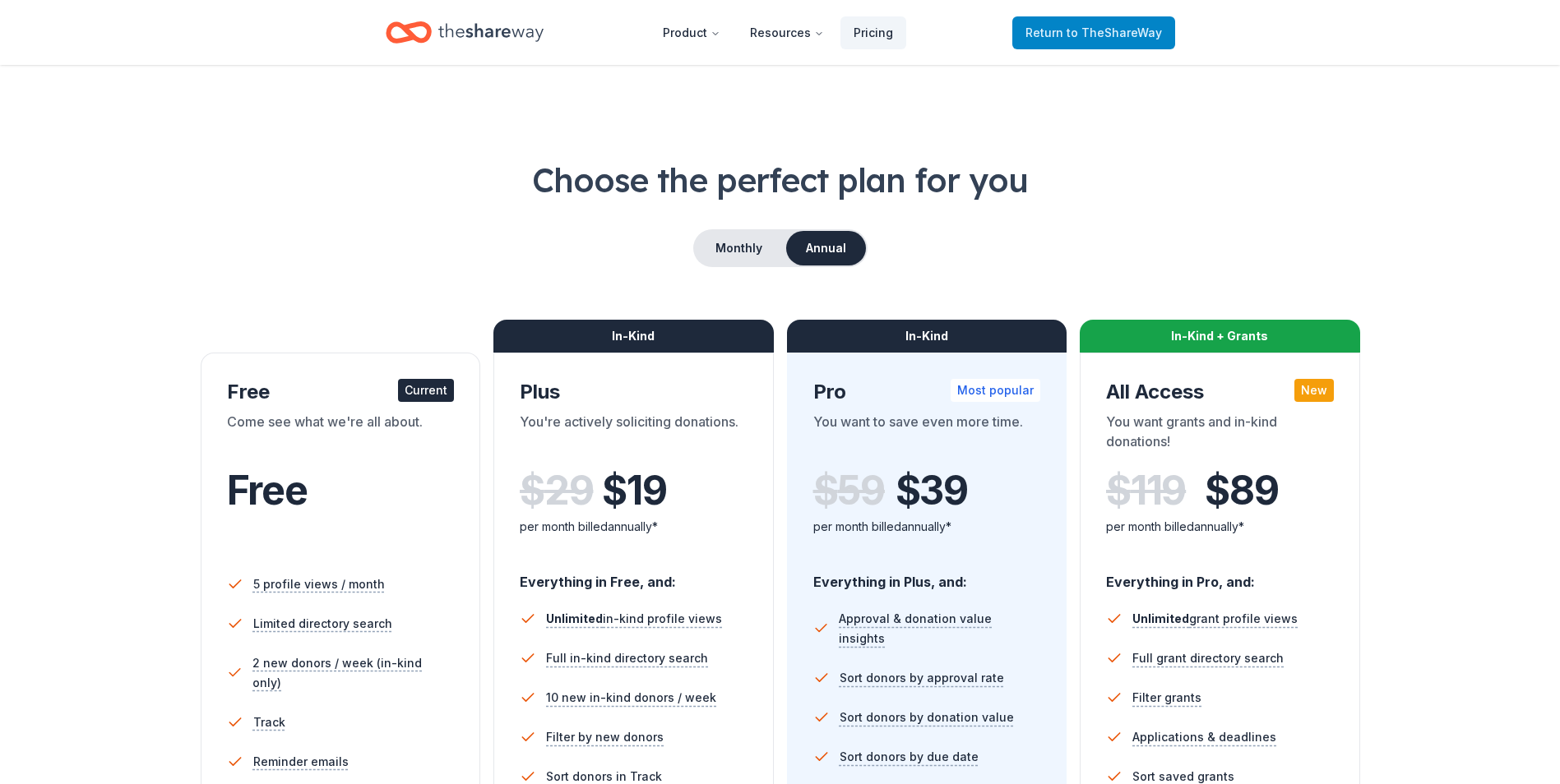
click at [1081, 31] on span "to TheShareWay" at bounding box center [1115, 32] width 95 height 14
